Goal: Information Seeking & Learning: Find specific fact

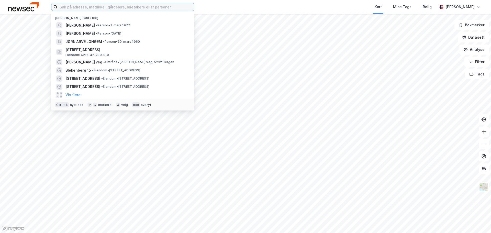
click at [102, 5] on input at bounding box center [126, 7] width 137 height 8
paste input "[PERSON_NAME]"
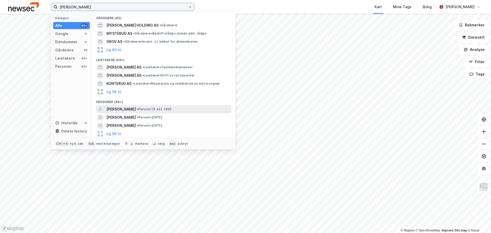
type input "[PERSON_NAME]"
click at [149, 110] on div "[PERSON_NAME] • Person • [DATE]" at bounding box center [168, 109] width 124 height 6
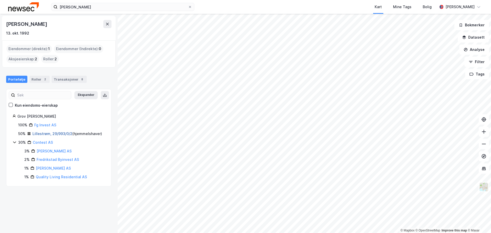
click at [49, 134] on link "Lillestrøm, 29/993/0/2" at bounding box center [52, 134] width 40 height 4
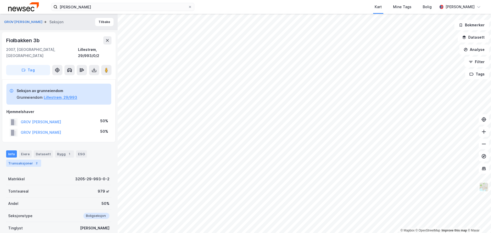
click at [30, 160] on div "Transaksjoner 2" at bounding box center [23, 163] width 35 height 7
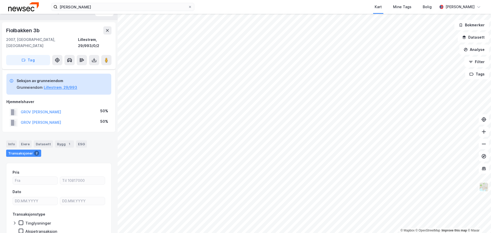
scroll to position [4, 0]
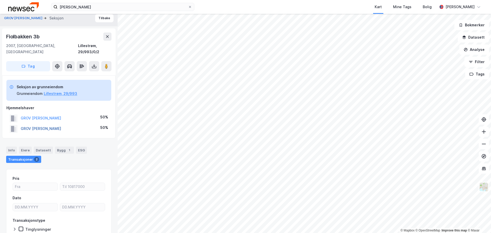
drag, startPoint x: 72, startPoint y: 122, endPoint x: 21, endPoint y: 122, distance: 51.2
click at [21, 124] on div "GROV [PERSON_NAME] 50%" at bounding box center [58, 129] width 105 height 10
copy button "GROV [PERSON_NAME]"
